Goal: Use online tool/utility: Use online tool/utility

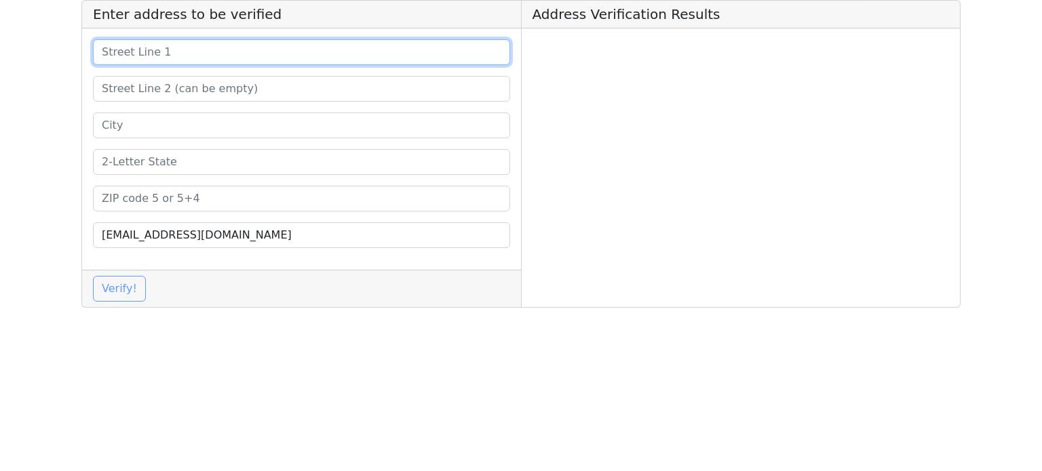
click at [342, 63] on input at bounding box center [301, 52] width 417 height 26
paste input "[STREET_ADDRESS]"
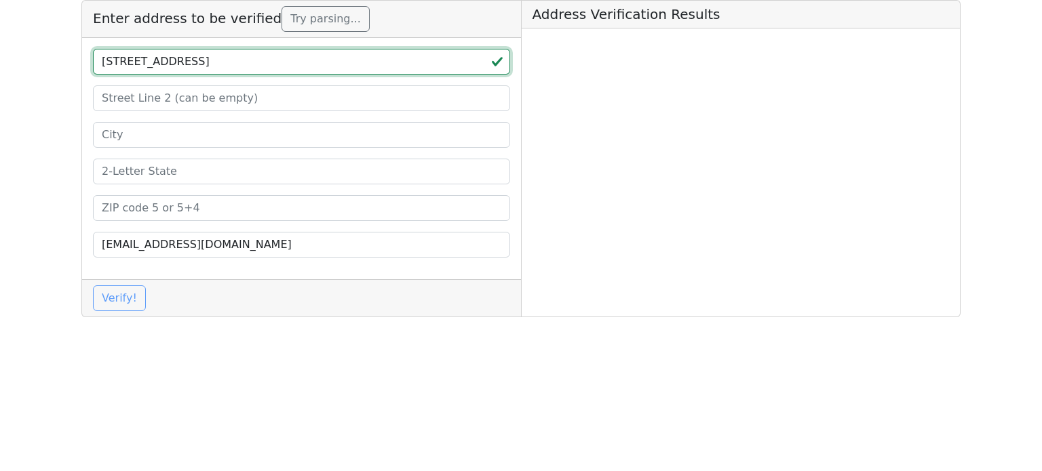
click at [250, 64] on input "[STREET_ADDRESS]" at bounding box center [301, 62] width 417 height 26
type input "[STREET_ADDRESS]"
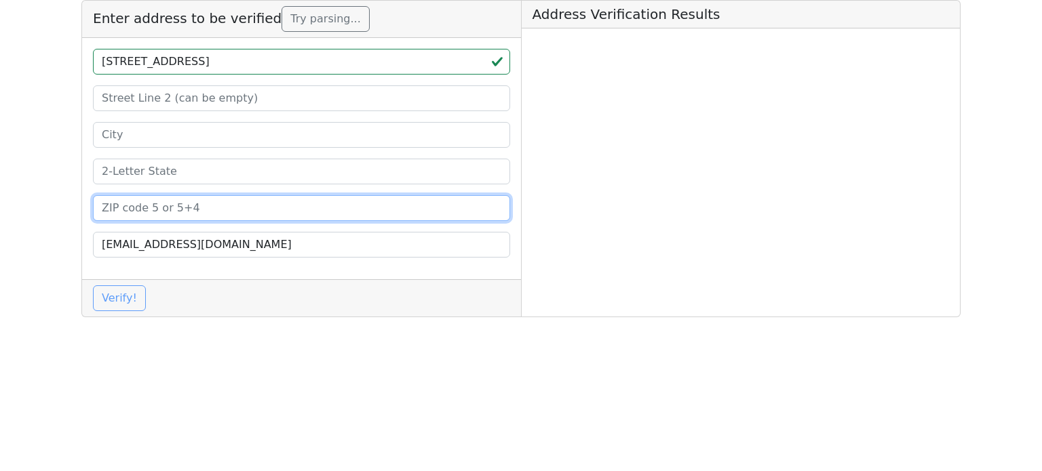
drag, startPoint x: 213, startPoint y: 199, endPoint x: 205, endPoint y: 184, distance: 17.0
click at [213, 199] on input at bounding box center [301, 208] width 417 height 26
paste input "79416"
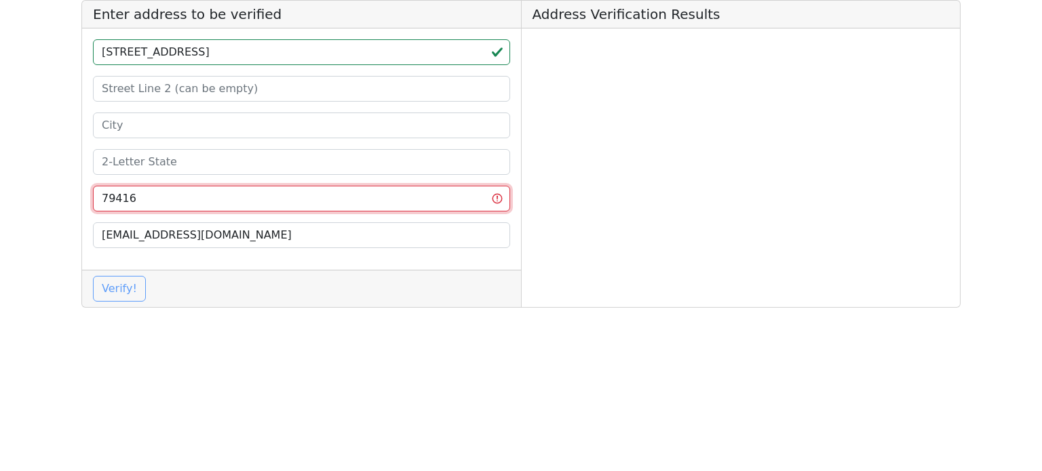
type input "79416"
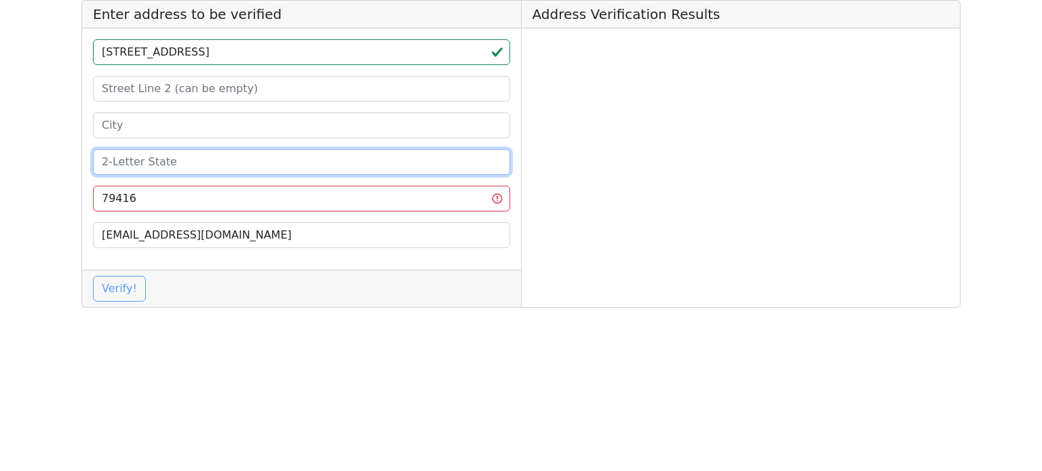
click at [201, 168] on input at bounding box center [301, 162] width 417 height 26
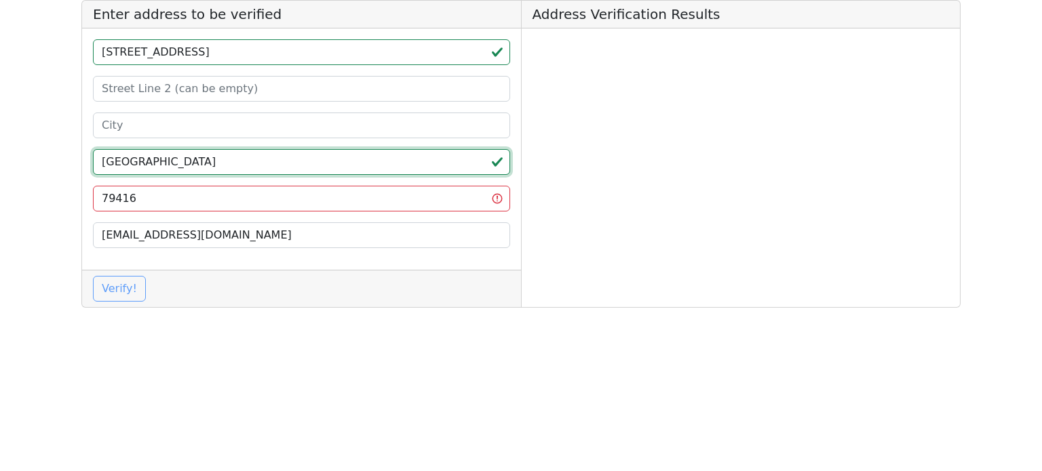
type input "[GEOGRAPHIC_DATA]"
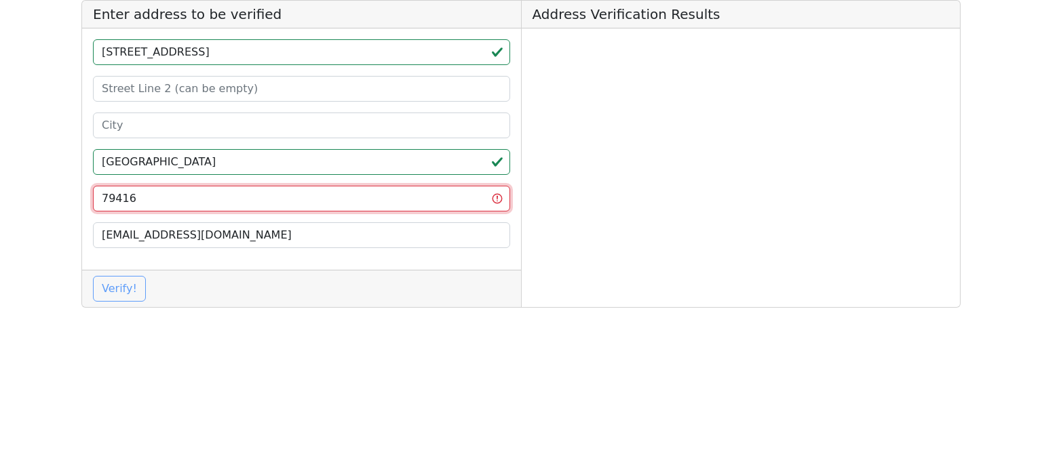
click at [206, 200] on input "79416" at bounding box center [301, 199] width 417 height 26
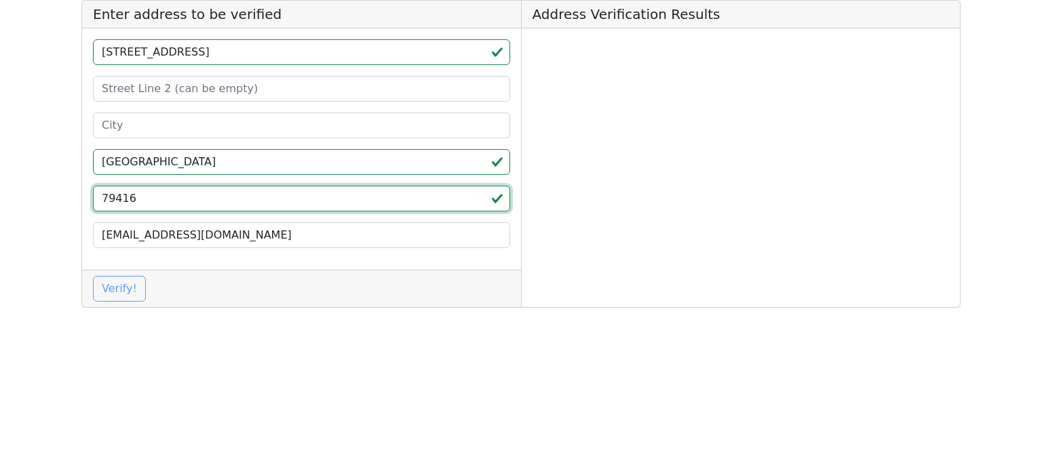
type input "79416"
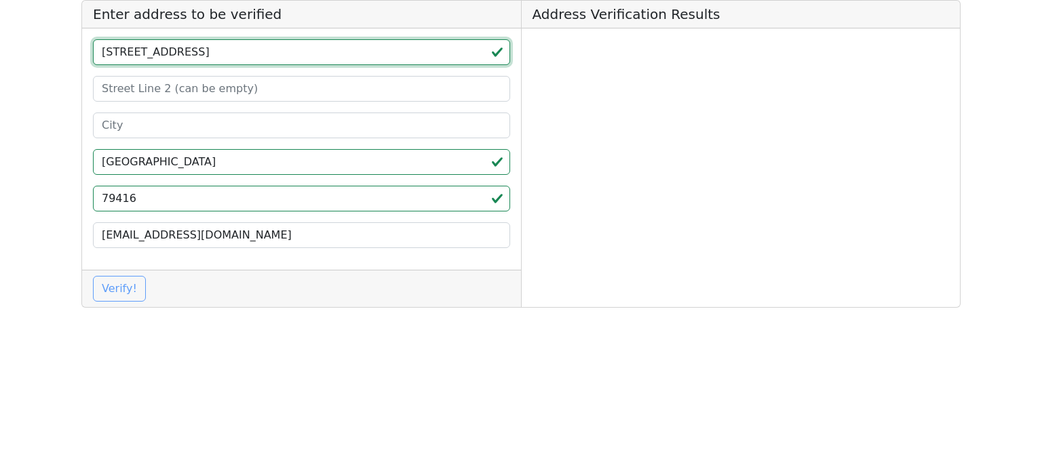
click at [199, 59] on input "[STREET_ADDRESS]" at bounding box center [301, 52] width 417 height 26
type input "[STREET_ADDRESS]"
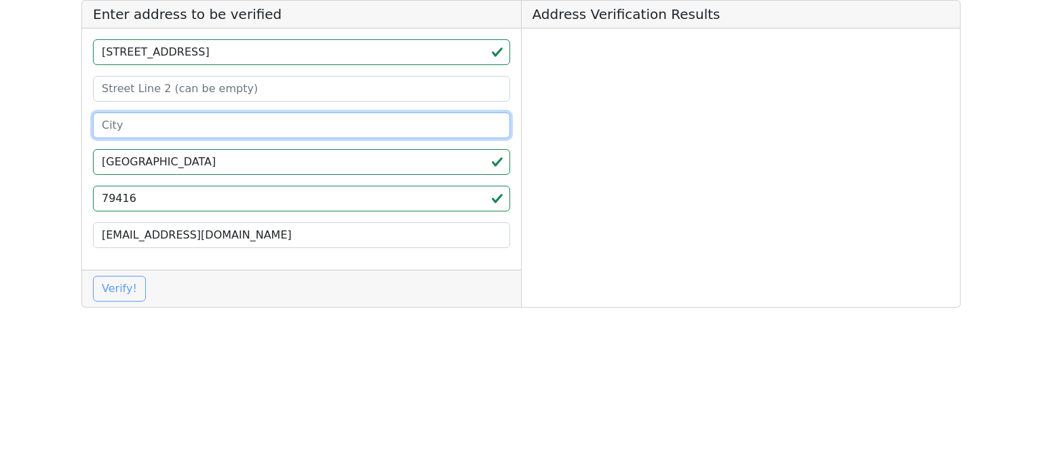
drag, startPoint x: 167, startPoint y: 133, endPoint x: 163, endPoint y: 102, distance: 31.4
click at [167, 133] on input at bounding box center [301, 126] width 417 height 26
paste input "Lubbock"
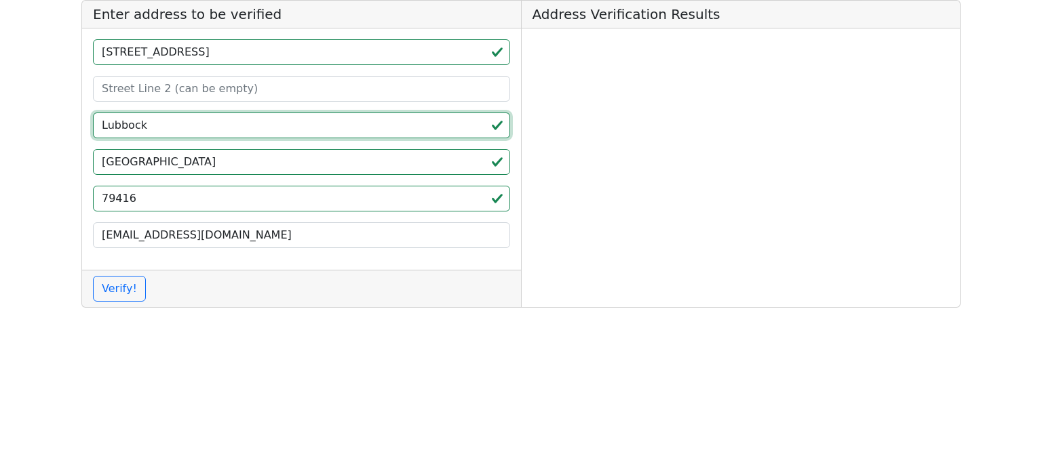
type input "Lubbock"
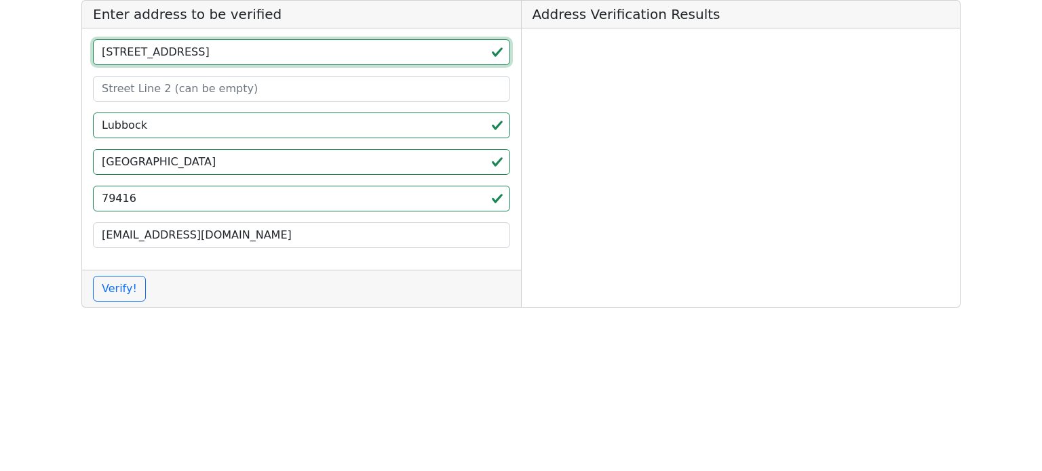
drag, startPoint x: 161, startPoint y: 62, endPoint x: 205, endPoint y: 64, distance: 44.8
click at [202, 64] on input "[STREET_ADDRESS]" at bounding box center [301, 52] width 417 height 26
type input "314 N. Utica"
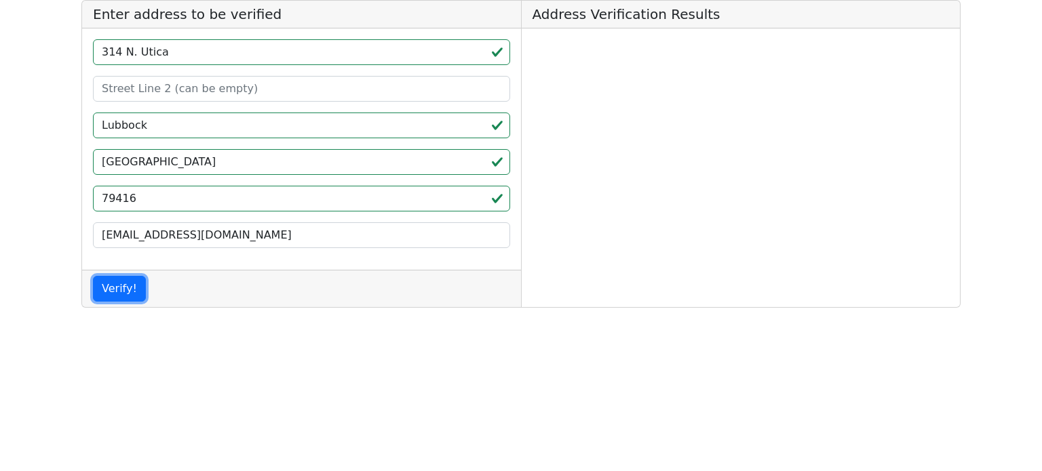
click at [137, 292] on button "Verify!" at bounding box center [119, 289] width 53 height 26
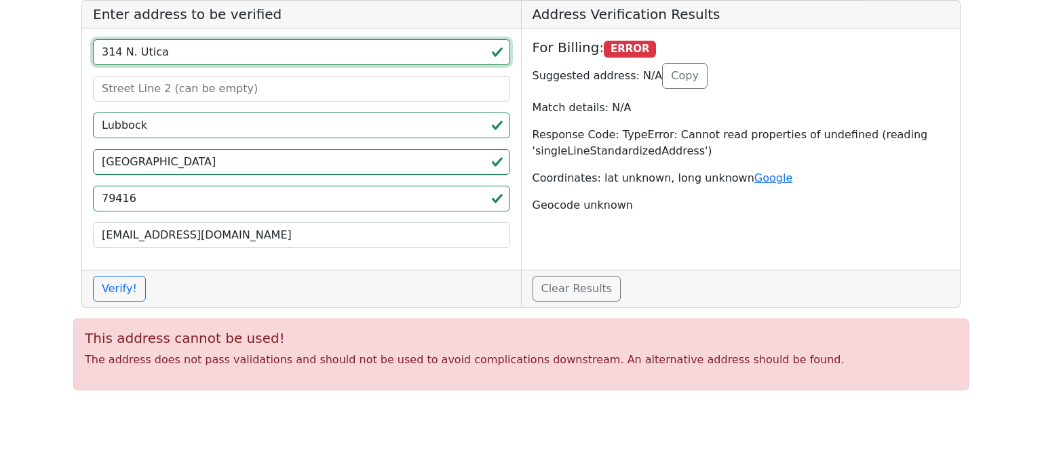
click at [342, 59] on input "314 N. Utica" at bounding box center [301, 52] width 417 height 26
paste input "Utica Dr"
type input "[STREET_ADDRESS]"
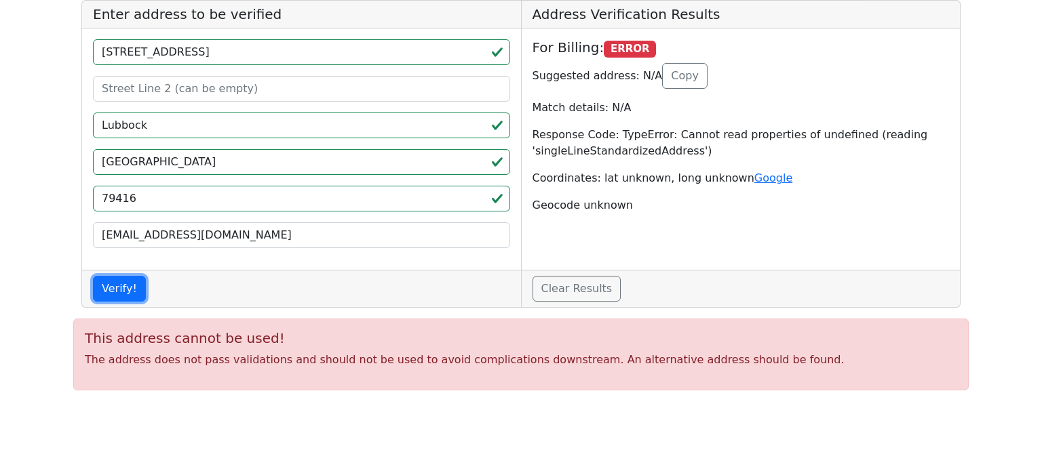
click at [115, 284] on button "Verify!" at bounding box center [119, 289] width 53 height 26
